Goal: Task Accomplishment & Management: Manage account settings

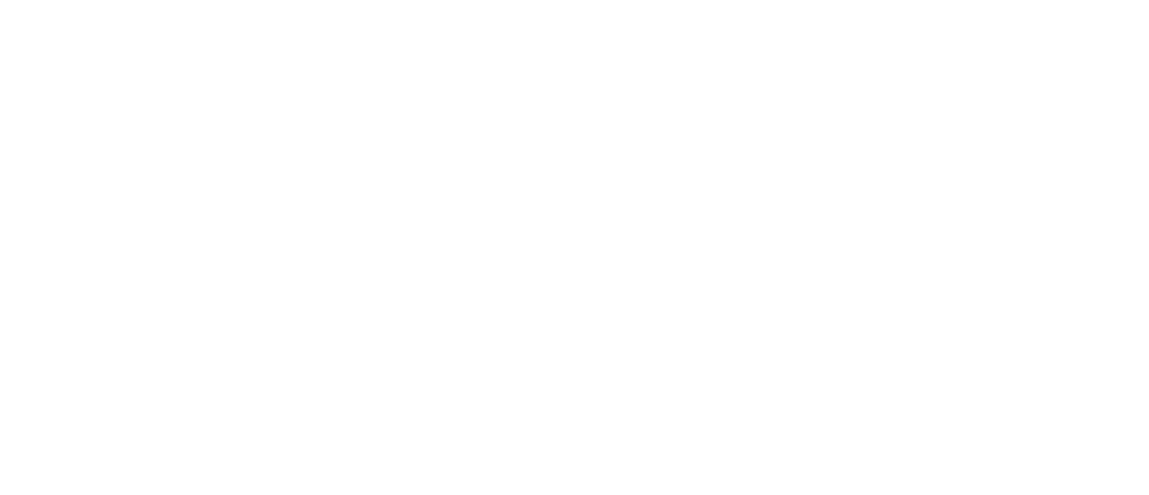
select select "*"
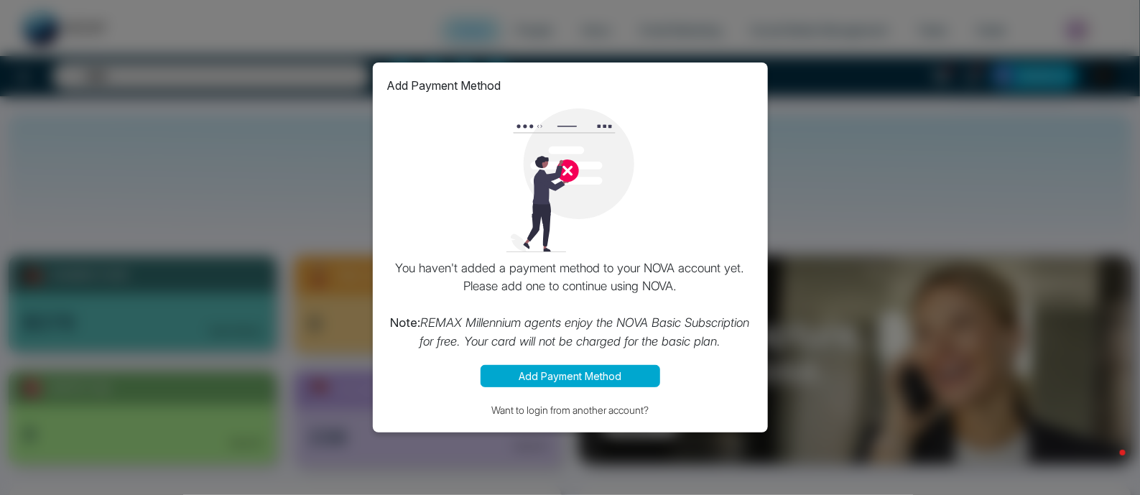
click at [626, 373] on button "Add Payment Method" at bounding box center [570, 376] width 180 height 22
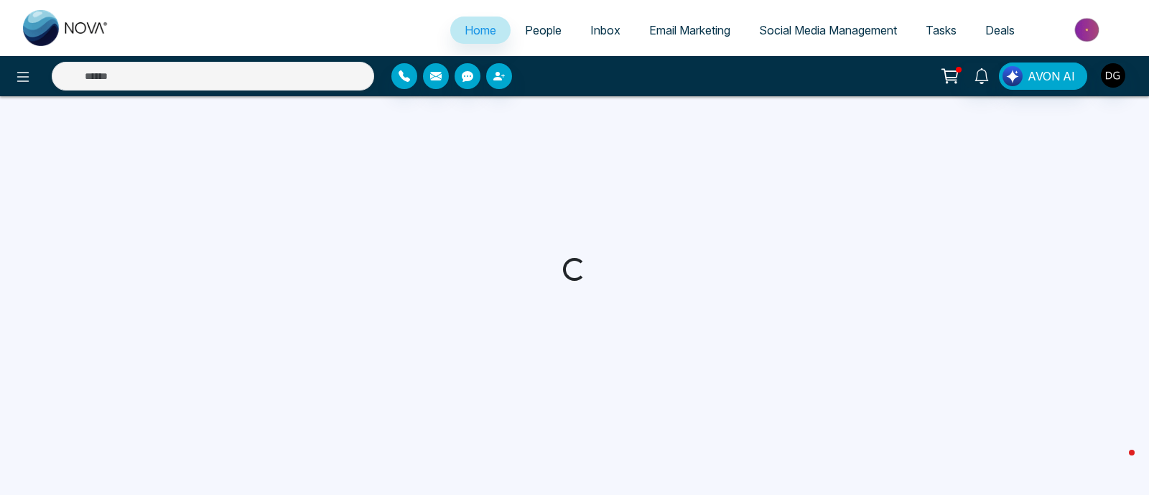
select select "*"
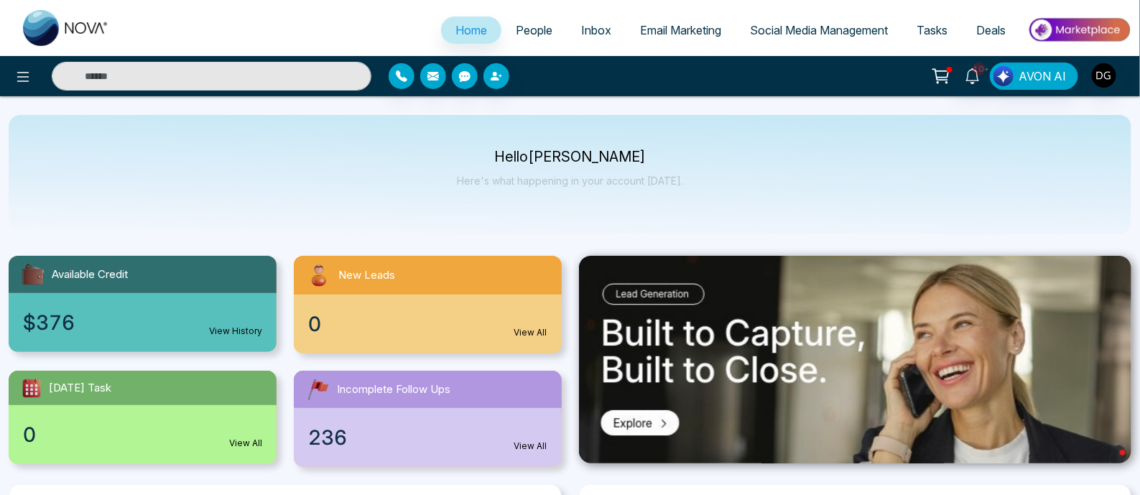
click at [515, 40] on link "People" at bounding box center [533, 30] width 65 height 27
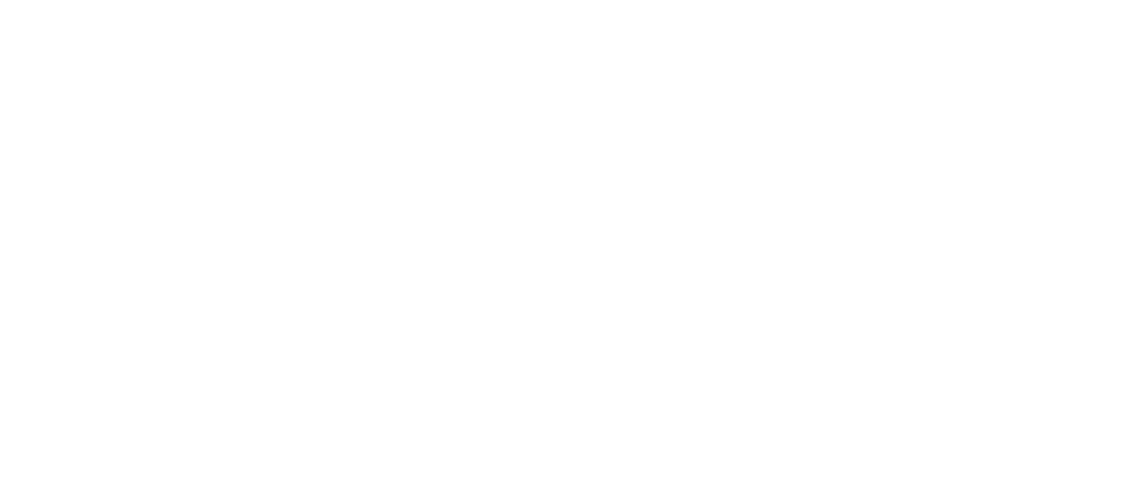
select select "*"
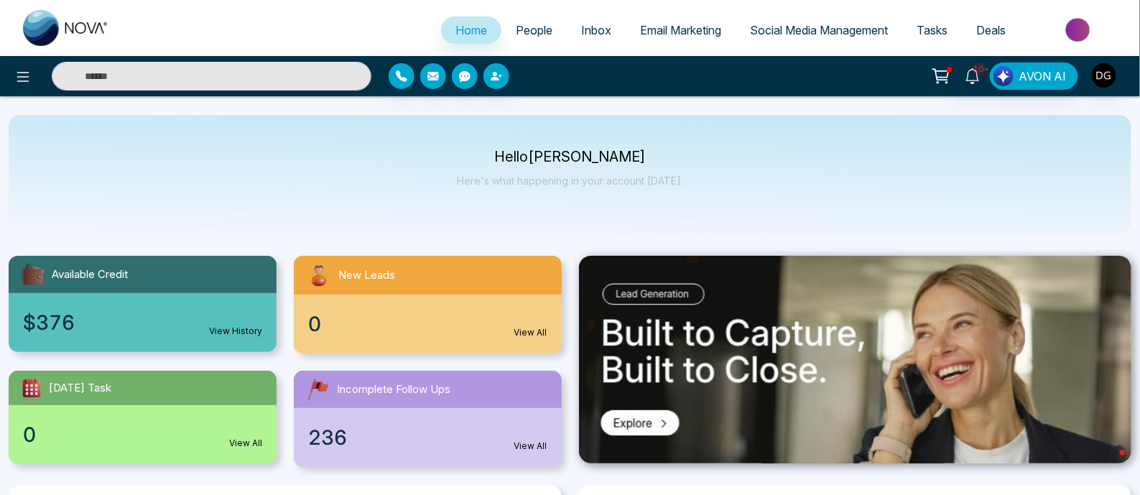
click at [536, 28] on span "People" at bounding box center [534, 30] width 37 height 14
